Goal: Information Seeking & Learning: Learn about a topic

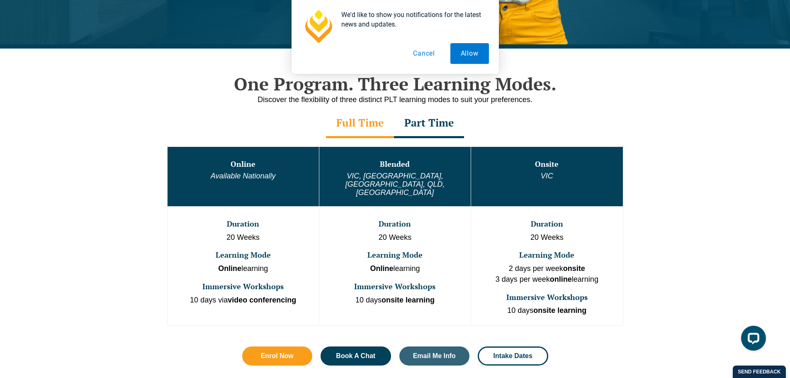
click at [437, 124] on div "Part Time" at bounding box center [429, 123] width 70 height 29
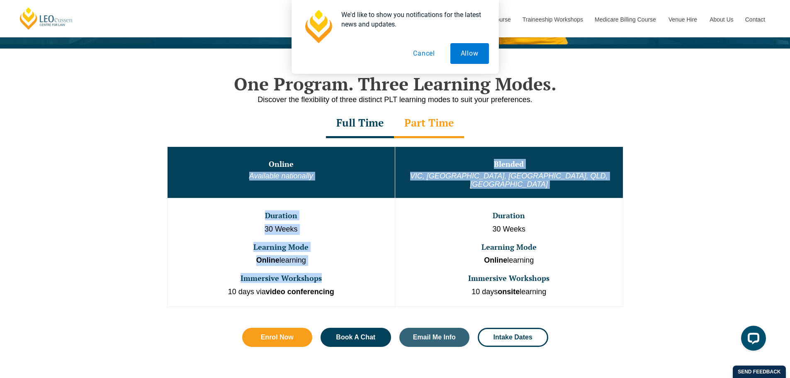
drag, startPoint x: 231, startPoint y: 180, endPoint x: 324, endPoint y: 265, distance: 125.9
click at [324, 265] on tbody "Online Available nationally Blended [GEOGRAPHIC_DATA], [GEOGRAPHIC_DATA], [GEOG…" at bounding box center [395, 226] width 456 height 160
click at [324, 265] on td "Duration 30 Weeks Learning Mode Online learning Immersive Workshops 10 days via…" at bounding box center [281, 252] width 228 height 109
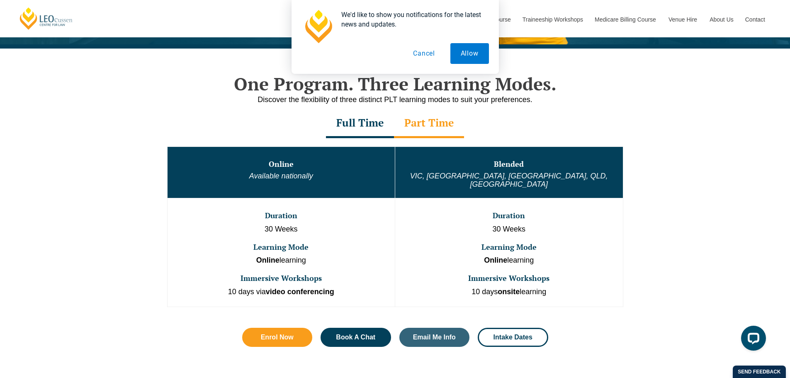
click at [378, 131] on div "Full Time" at bounding box center [360, 123] width 68 height 29
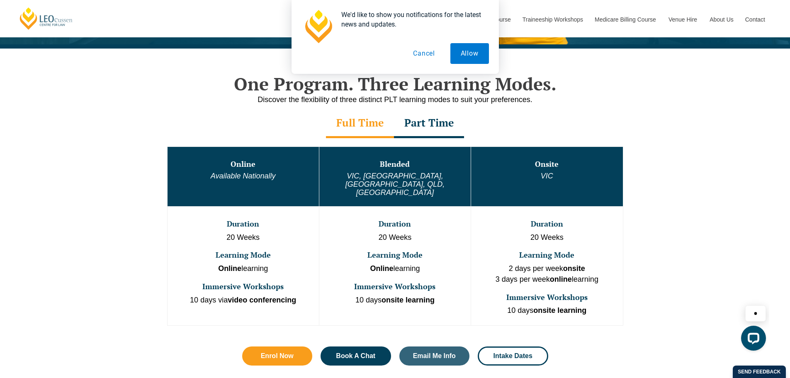
click at [435, 118] on div "Part Time" at bounding box center [429, 123] width 70 height 29
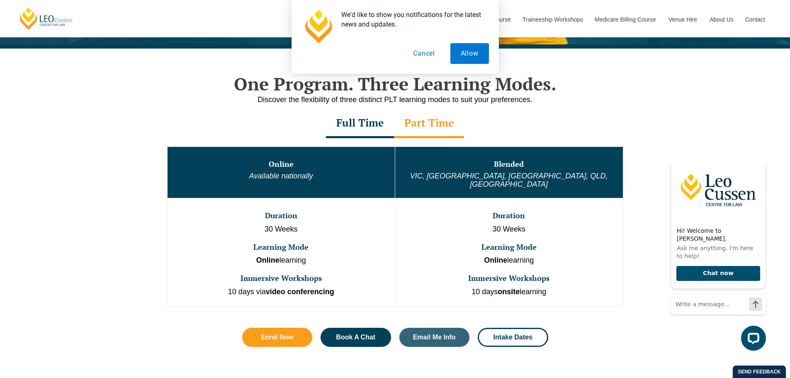
click at [378, 120] on div "Full Time" at bounding box center [360, 123] width 68 height 29
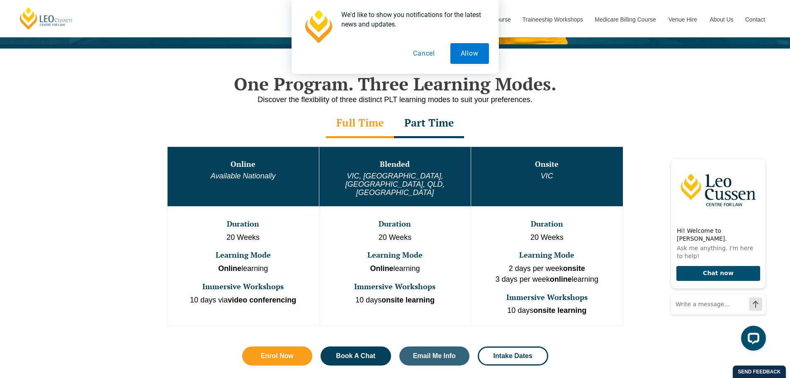
click at [446, 114] on div "Part Time" at bounding box center [429, 123] width 70 height 29
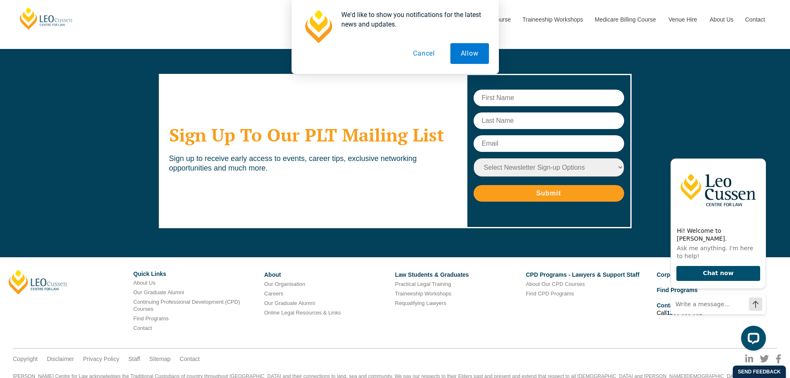
scroll to position [3963, 0]
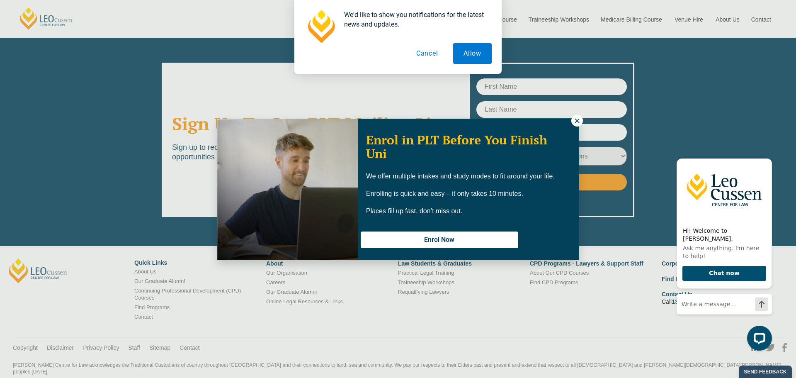
click at [581, 119] on icon at bounding box center [576, 120] width 7 height 7
